Goal: Transaction & Acquisition: Purchase product/service

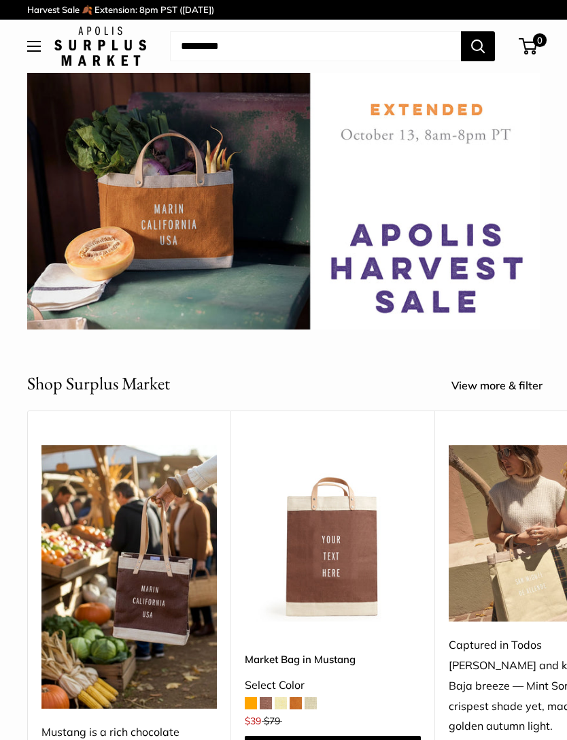
click at [3, 684] on div "**********" at bounding box center [283, 614] width 567 height 408
click at [95, 378] on h2 "Shop Surplus Market" at bounding box center [98, 383] width 143 height 27
click at [97, 384] on h2 "Shop Surplus Market" at bounding box center [98, 383] width 143 height 27
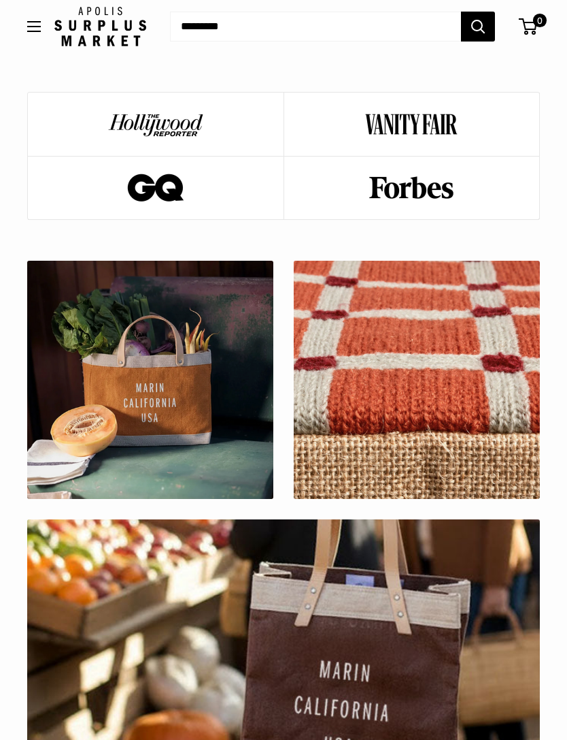
scroll to position [1183, 0]
click at [430, 356] on div at bounding box center [417, 380] width 249 height 241
click at [463, 366] on div at bounding box center [417, 380] width 249 height 241
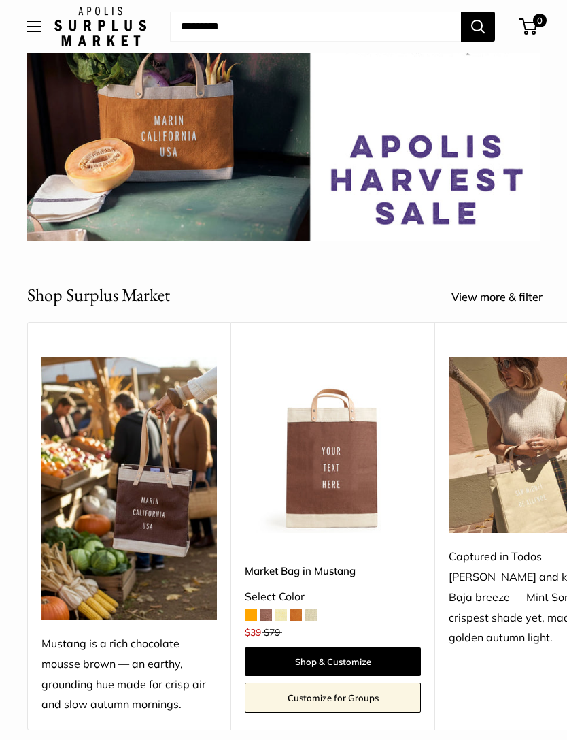
scroll to position [0, 0]
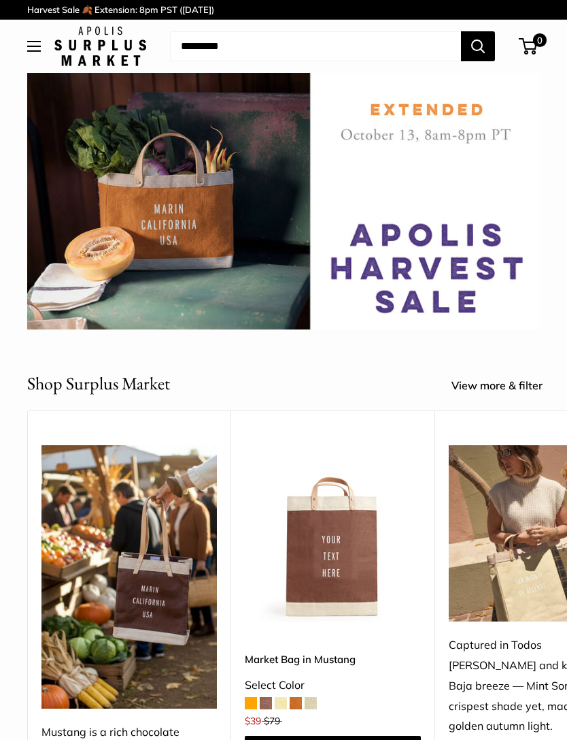
click at [104, 57] on img at bounding box center [100, 46] width 92 height 39
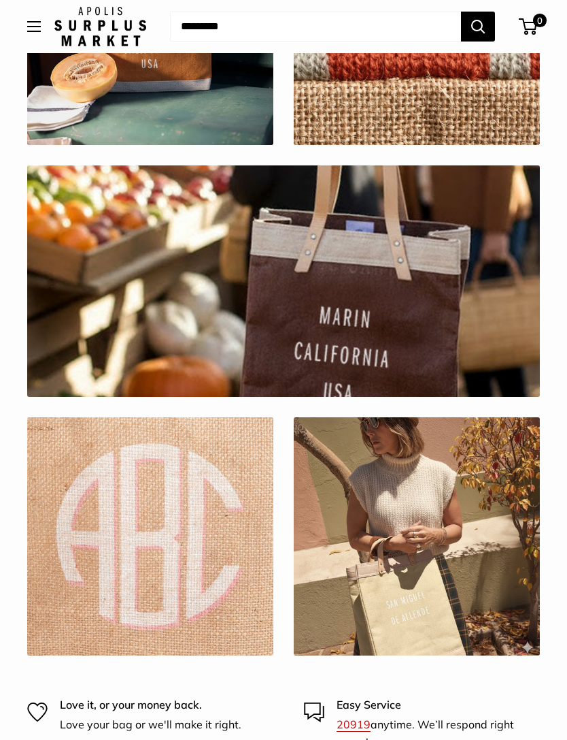
scroll to position [1569, 0]
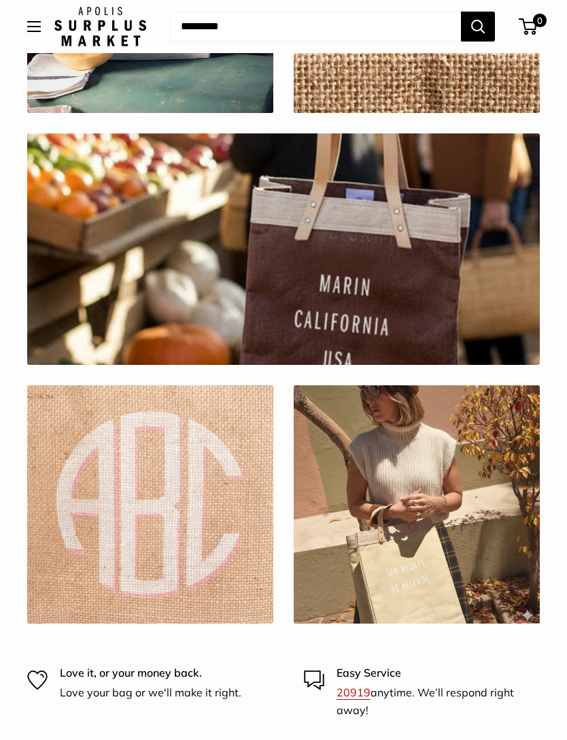
click at [140, 501] on div at bounding box center [150, 504] width 249 height 241
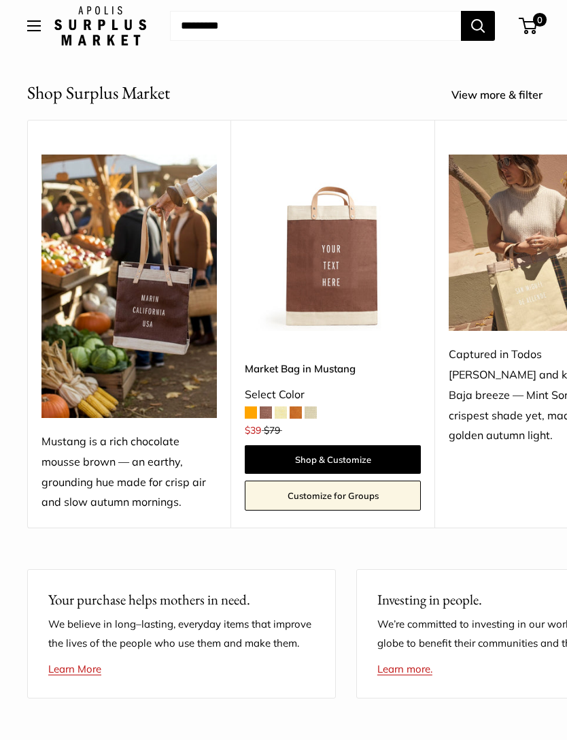
click at [37, 30] on button "Open menu" at bounding box center [34, 26] width 14 height 11
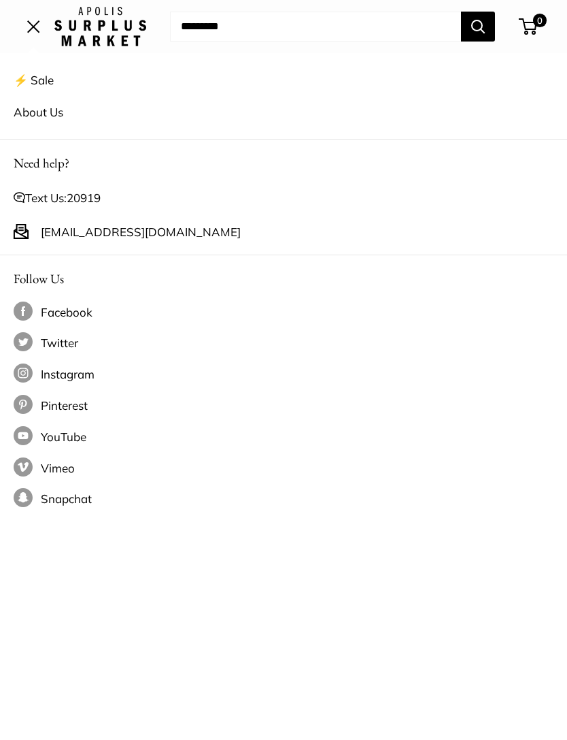
click at [33, 80] on link "⚡️ Sale" at bounding box center [284, 80] width 540 height 32
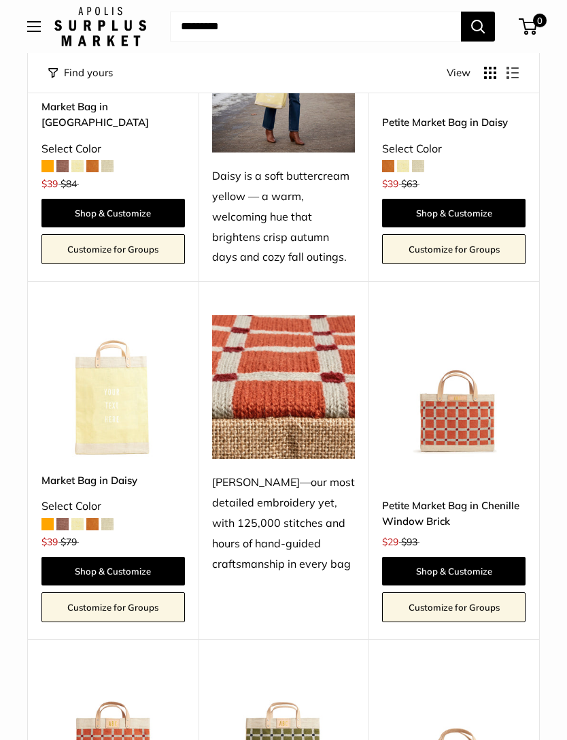
scroll to position [1794, 0]
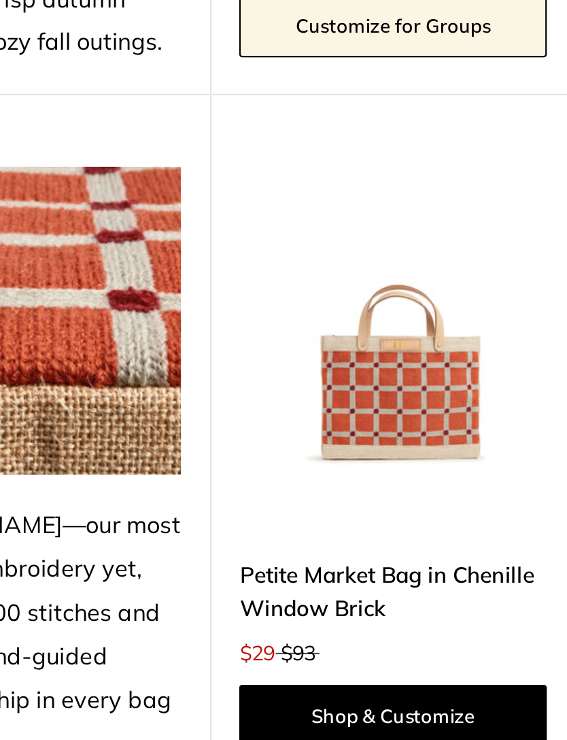
click at [382, 291] on img at bounding box center [454, 363] width 144 height 144
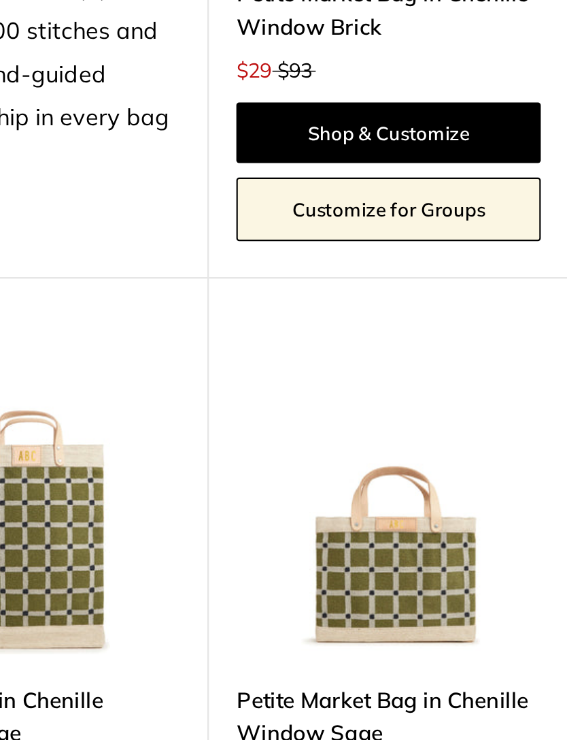
scroll to position [1907, 0]
click at [382, 535] on img at bounding box center [454, 607] width 144 height 144
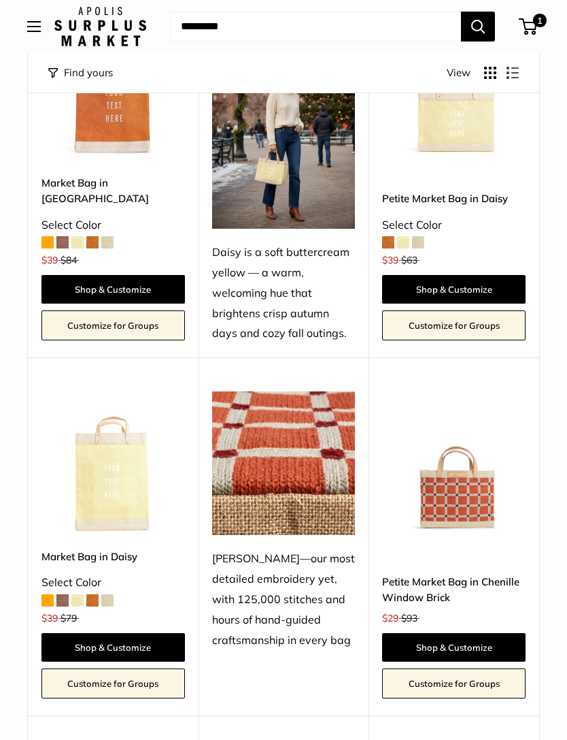
scroll to position [1692, 0]
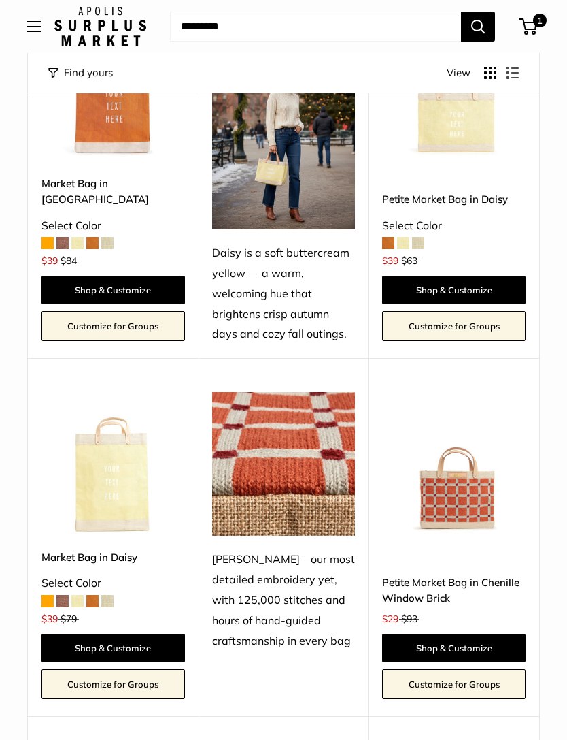
click at [109, 444] on img at bounding box center [114, 464] width 144 height 144
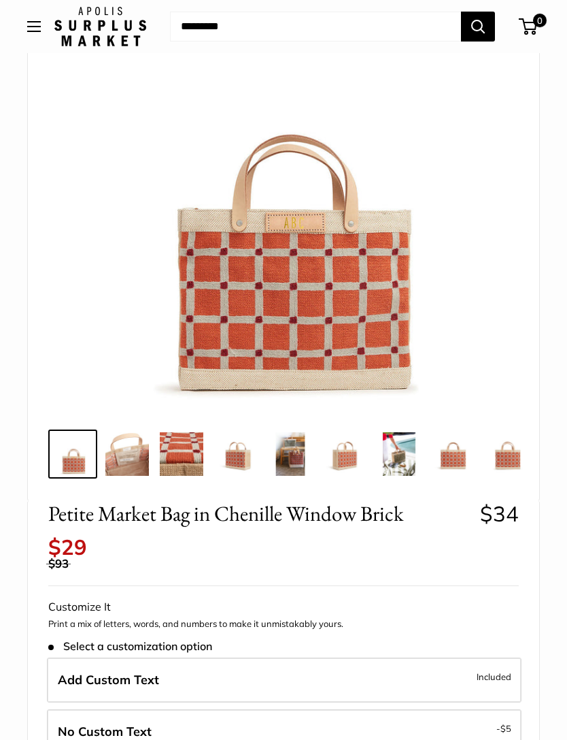
scroll to position [146, 0]
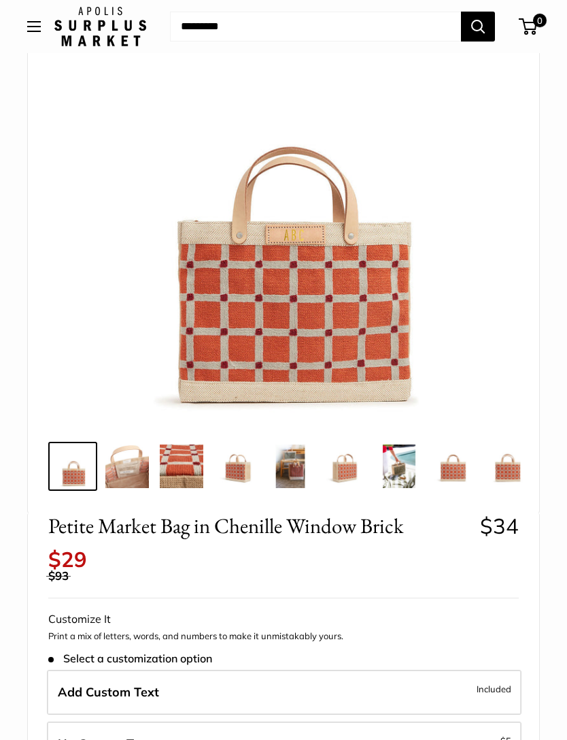
click at [190, 469] on img at bounding box center [182, 466] width 44 height 44
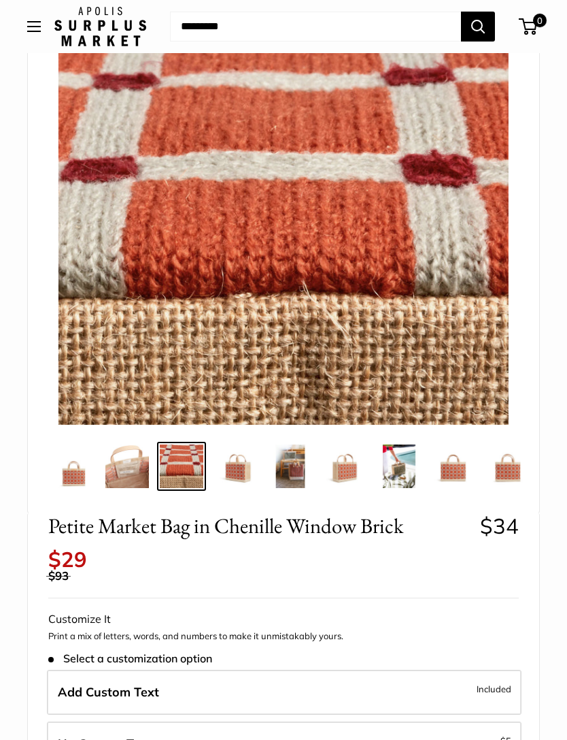
click at [244, 475] on img at bounding box center [236, 466] width 44 height 44
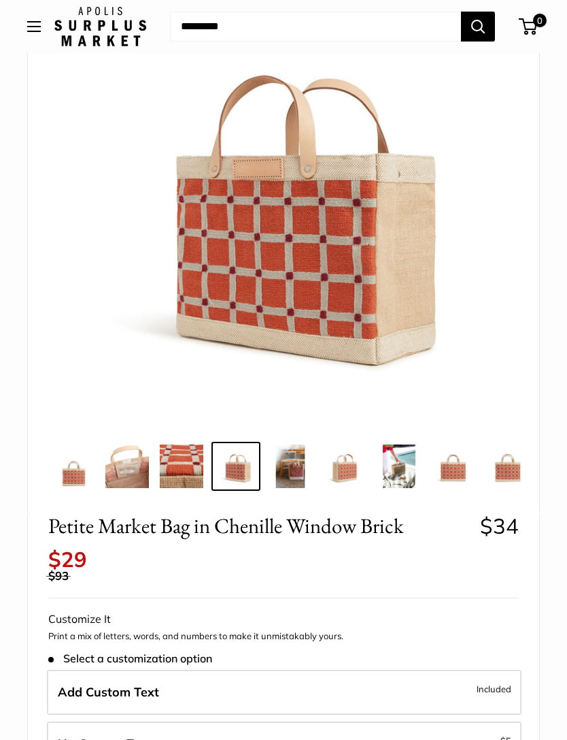
click at [394, 469] on img at bounding box center [400, 466] width 44 height 44
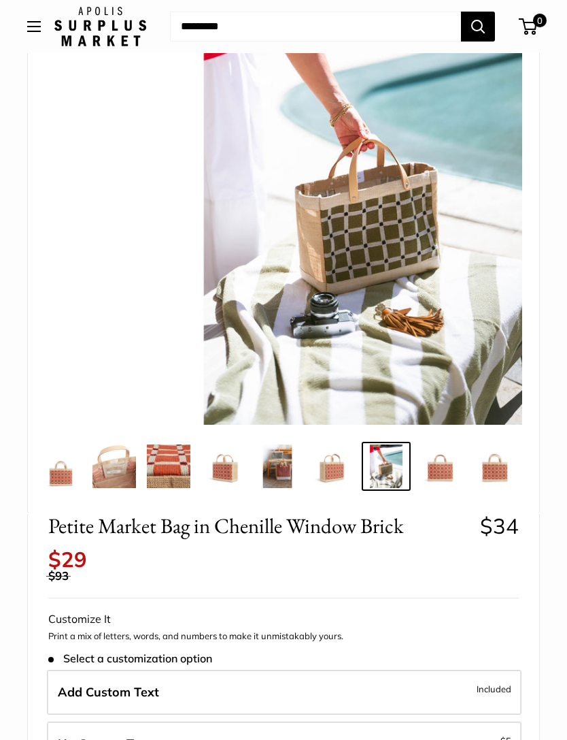
scroll to position [0, 14]
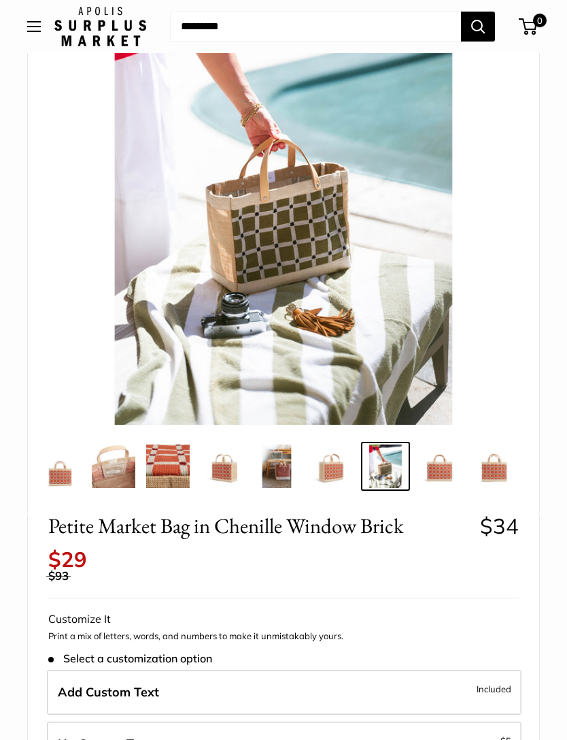
click at [495, 468] on img at bounding box center [495, 466] width 44 height 44
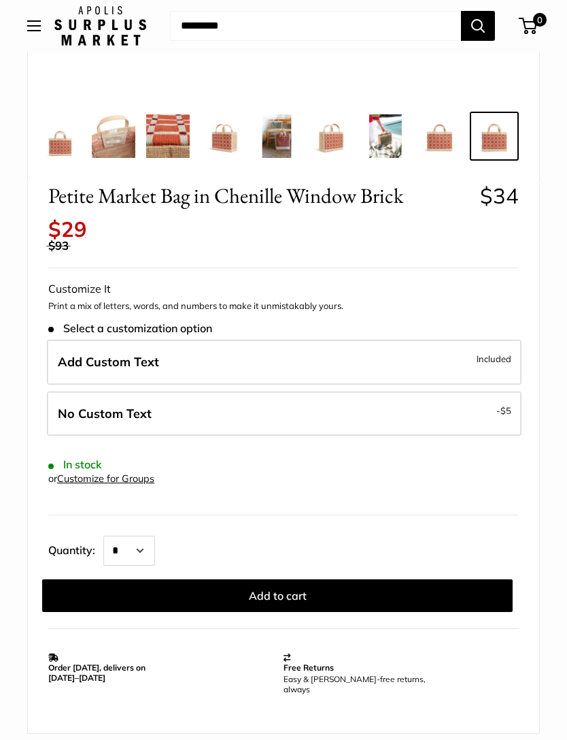
scroll to position [478, 0]
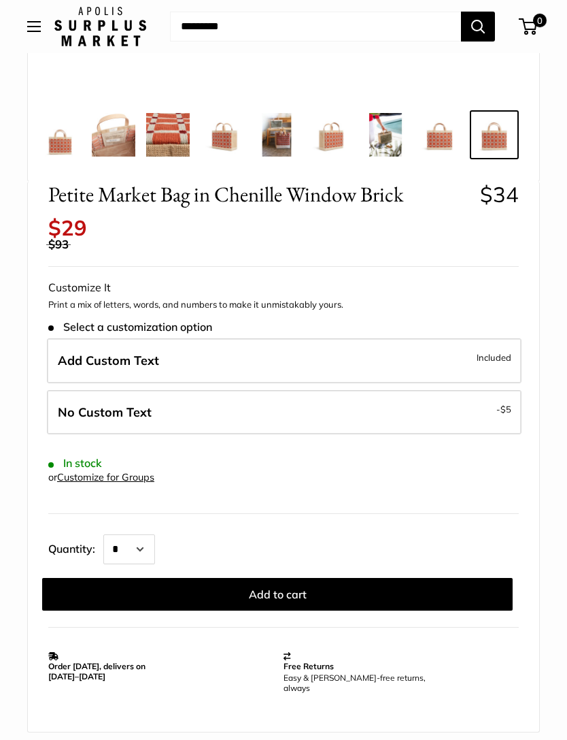
click at [288, 582] on button "Add to cart" at bounding box center [277, 594] width 471 height 33
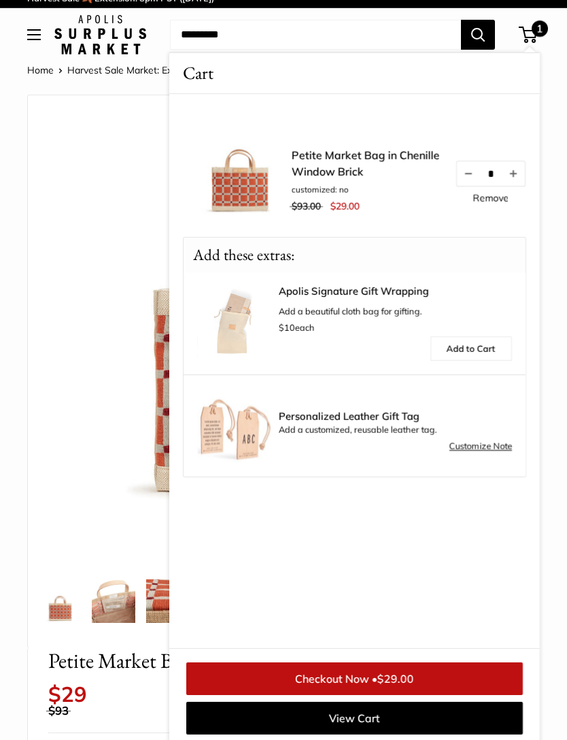
scroll to position [0, 0]
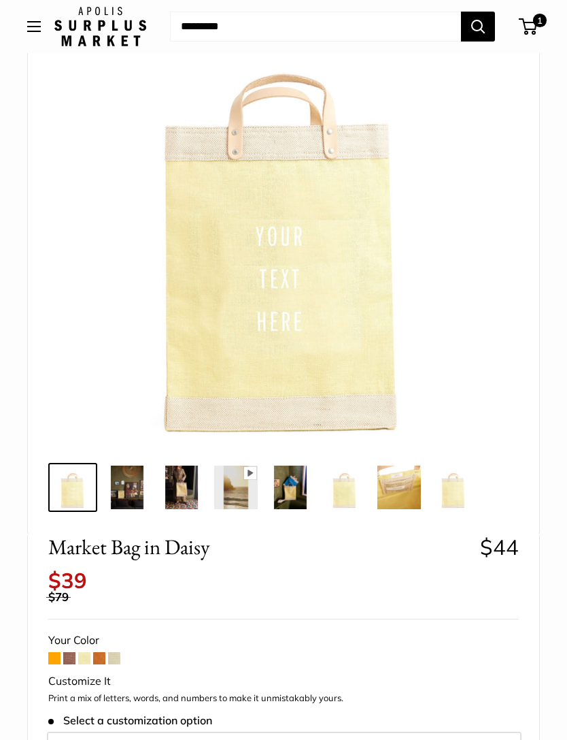
scroll to position [151, 0]
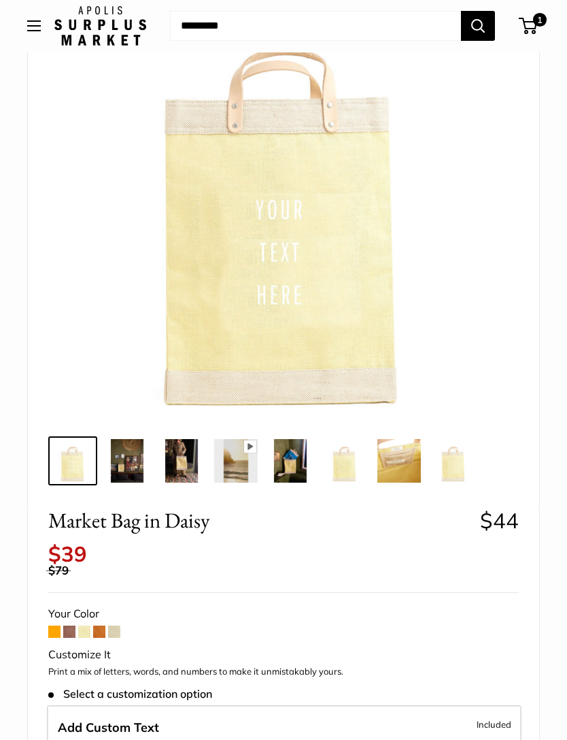
click at [52, 626] on span at bounding box center [54, 632] width 12 height 12
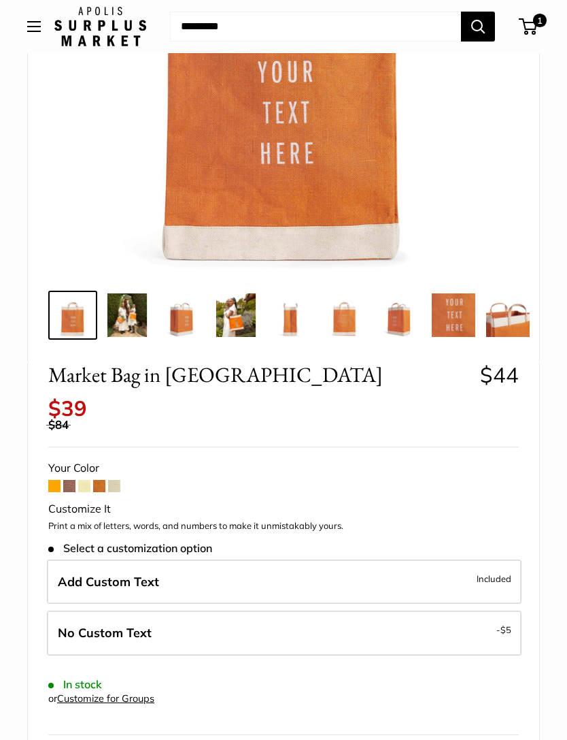
scroll to position [336, 0]
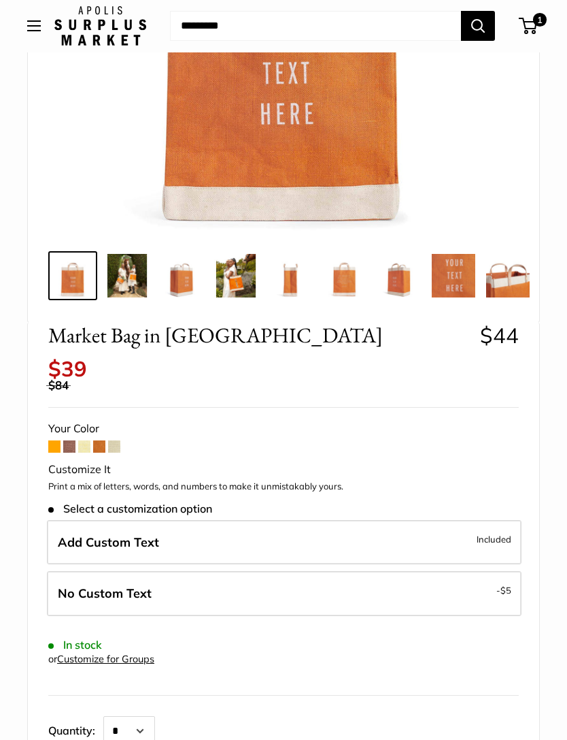
click at [66, 441] on span at bounding box center [69, 447] width 12 height 12
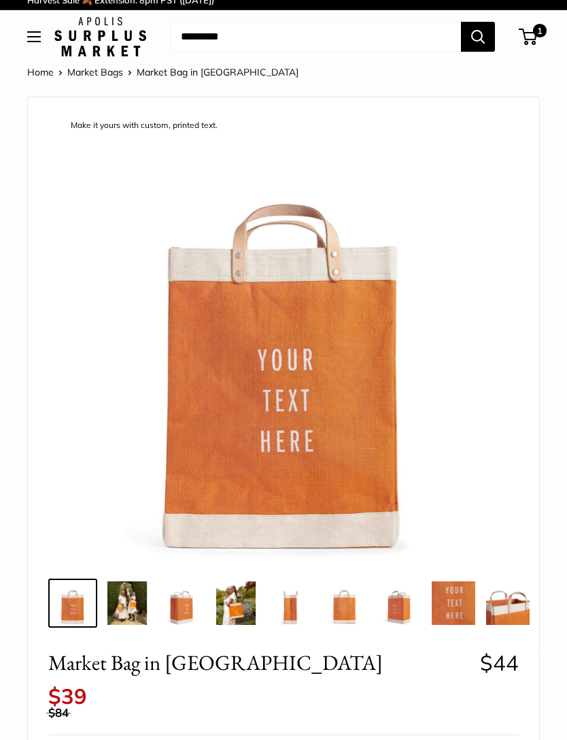
scroll to position [0, 0]
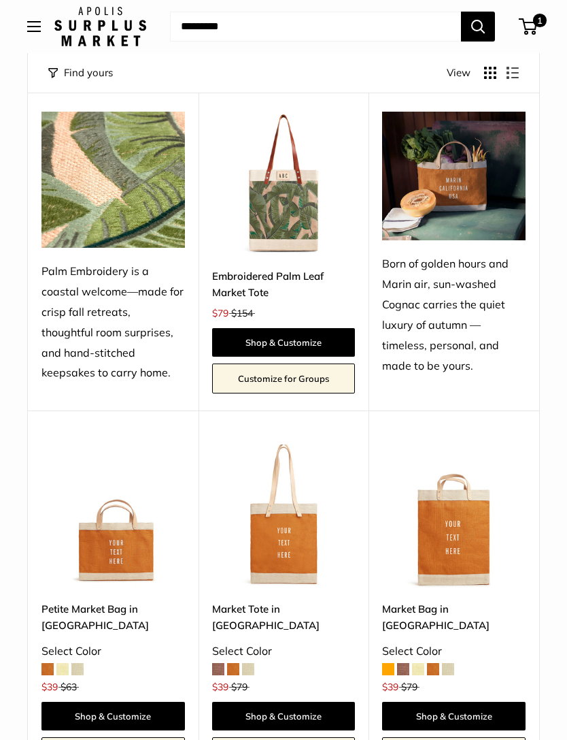
scroll to position [888, 0]
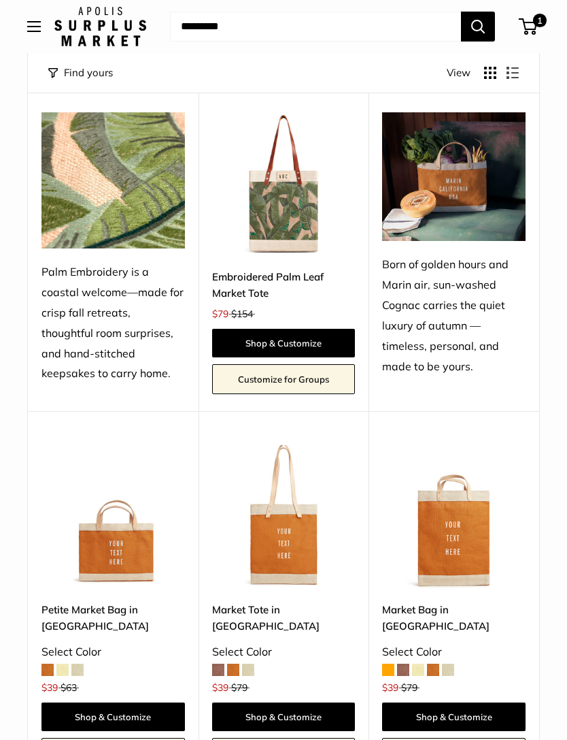
click at [296, 184] on img at bounding box center [284, 184] width 144 height 144
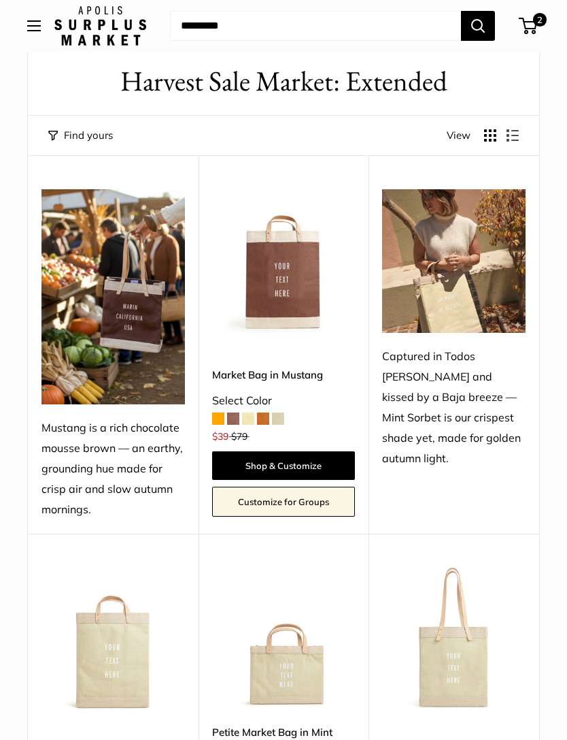
scroll to position [0, 0]
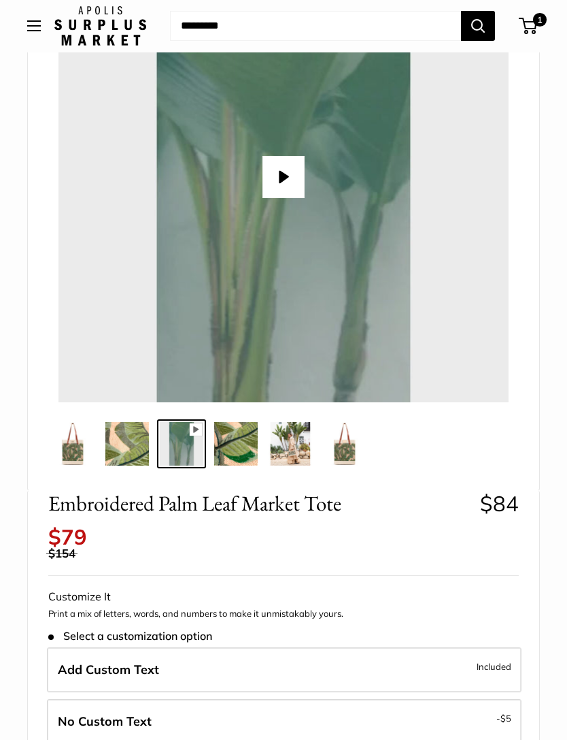
scroll to position [189, 0]
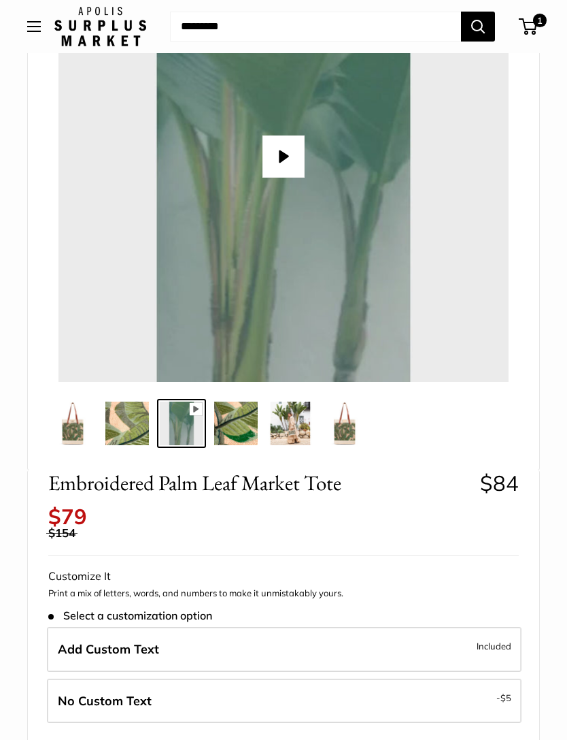
click at [245, 422] on img at bounding box center [236, 423] width 44 height 44
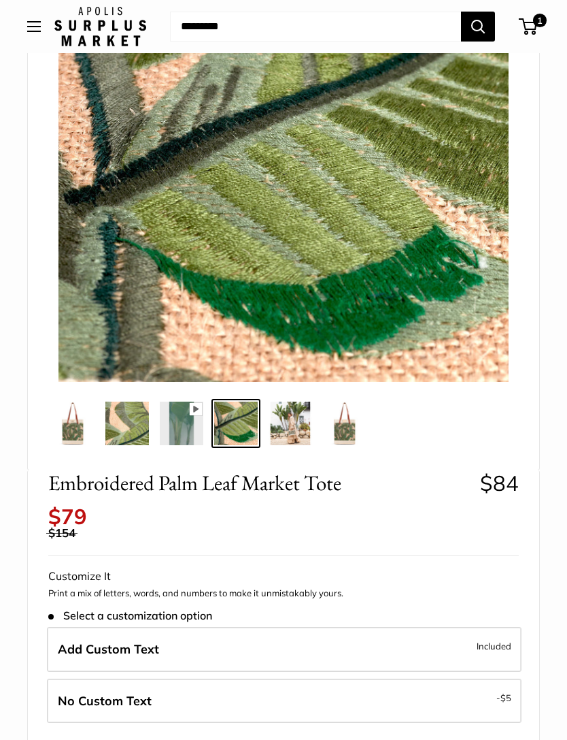
click at [293, 424] on img at bounding box center [291, 423] width 44 height 44
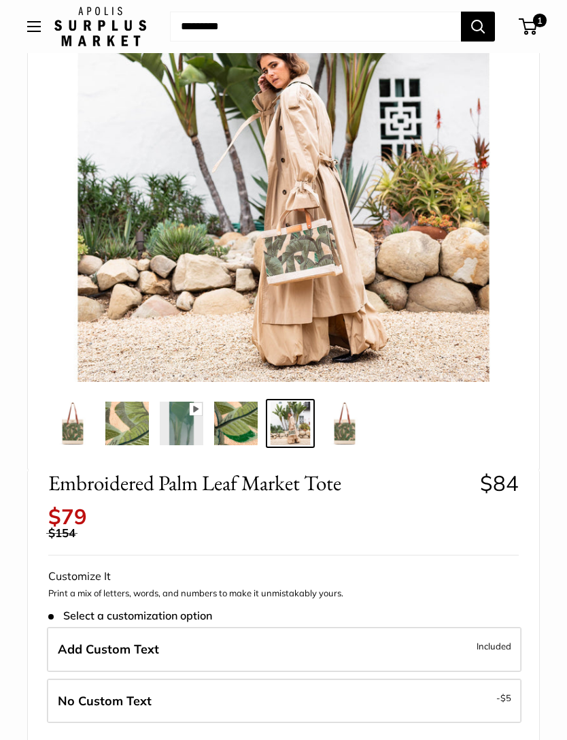
click at [346, 429] on img at bounding box center [345, 423] width 44 height 44
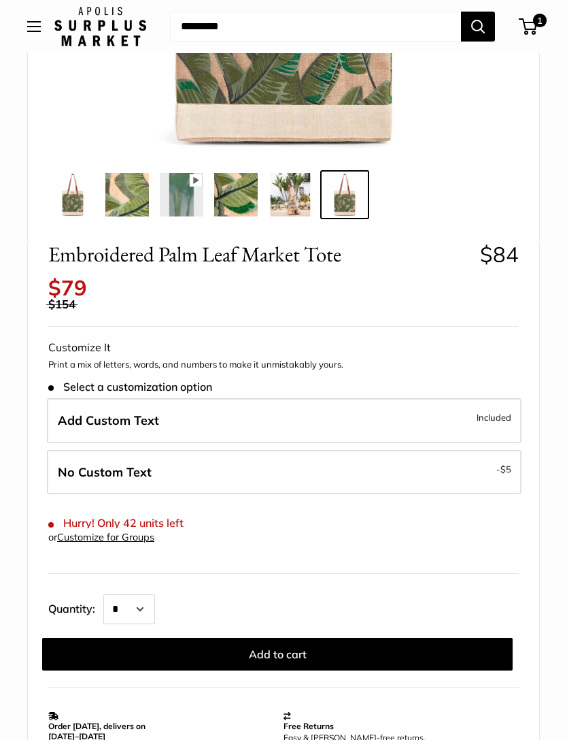
scroll to position [506, 0]
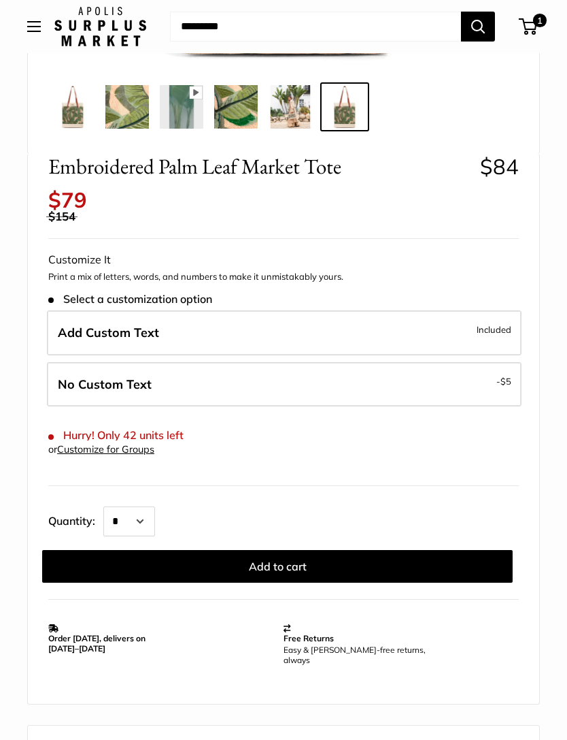
click at [282, 551] on button "Add to cart" at bounding box center [277, 566] width 471 height 33
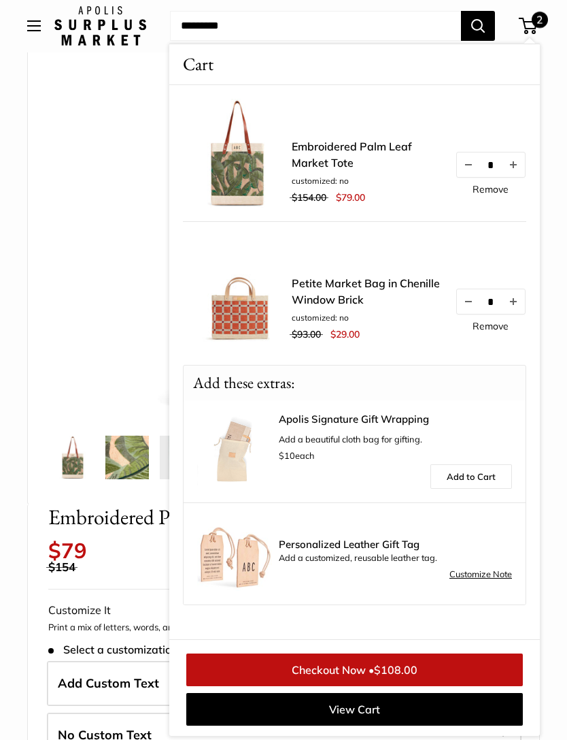
scroll to position [140, 0]
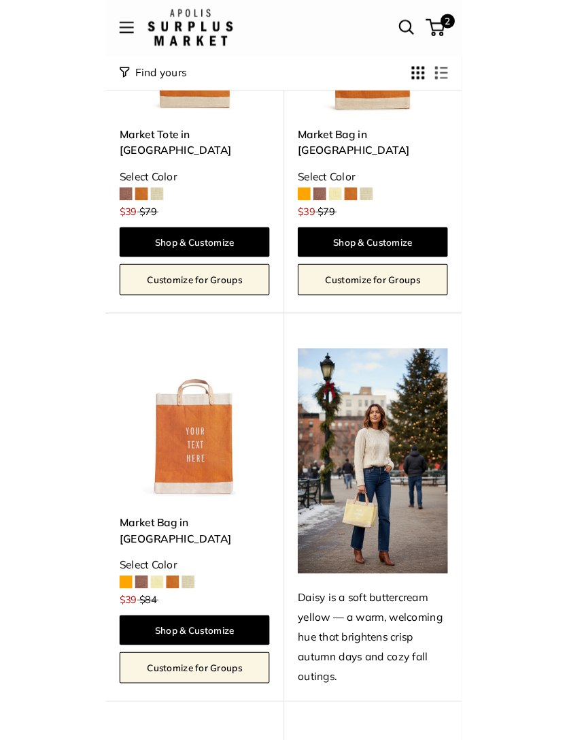
scroll to position [1368, 0]
